Goal: Transaction & Acquisition: Download file/media

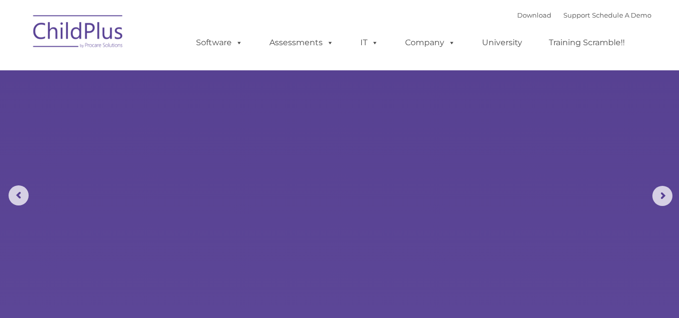
select select "MEDIUM"
type input ""
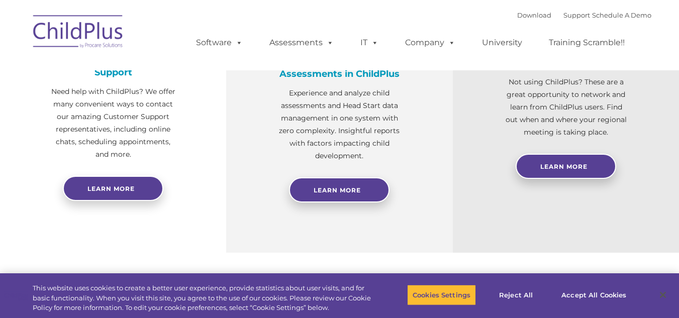
drag, startPoint x: 668, startPoint y: 185, endPoint x: 685, endPoint y: 118, distance: 70.0
click at [678, 113] on html "Download Support | Schedule A Demo  MENU MENU Software ChildPlus: The original…" at bounding box center [339, 238] width 679 height 1325
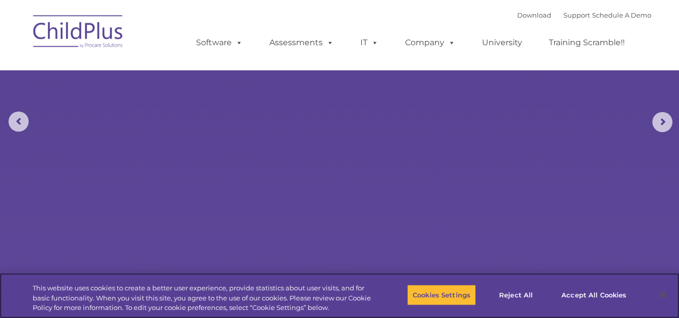
scroll to position [19, 0]
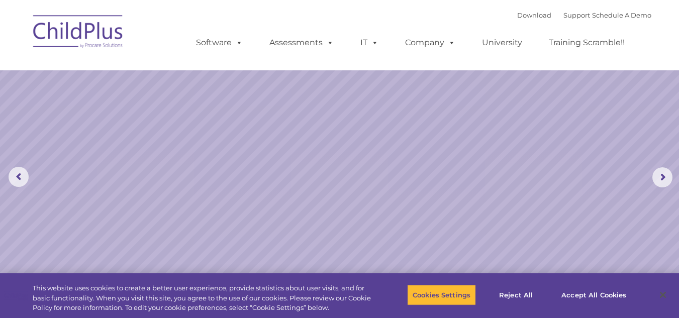
click at [60, 11] on img at bounding box center [78, 33] width 100 height 50
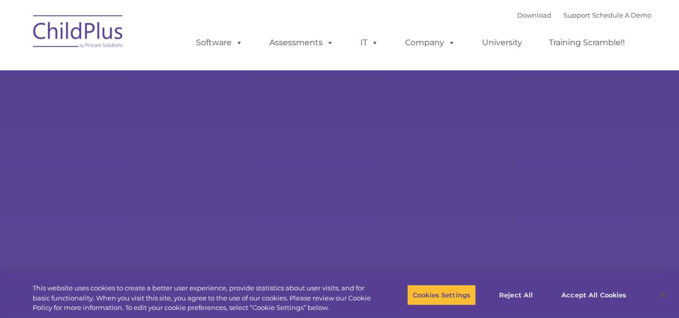
type input ""
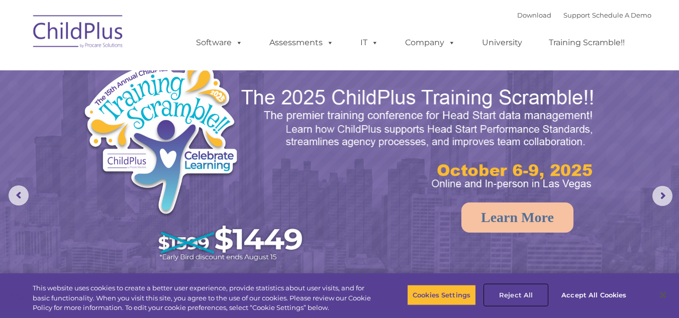
click at [524, 296] on button "Reject All" at bounding box center [515, 294] width 63 height 21
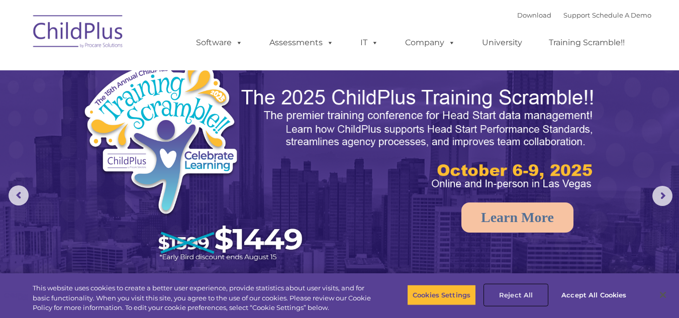
select select "MEDIUM"
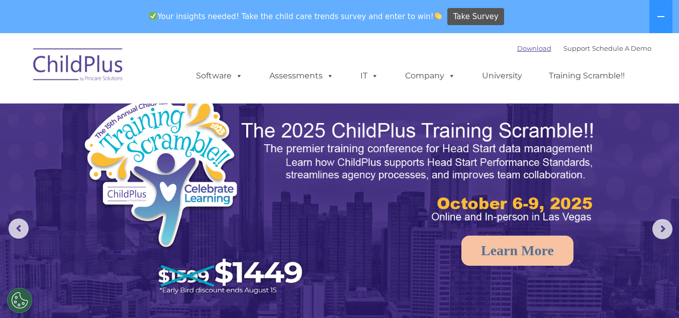
click at [527, 48] on link "Download" at bounding box center [534, 48] width 34 height 8
